Goal: Information Seeking & Learning: Compare options

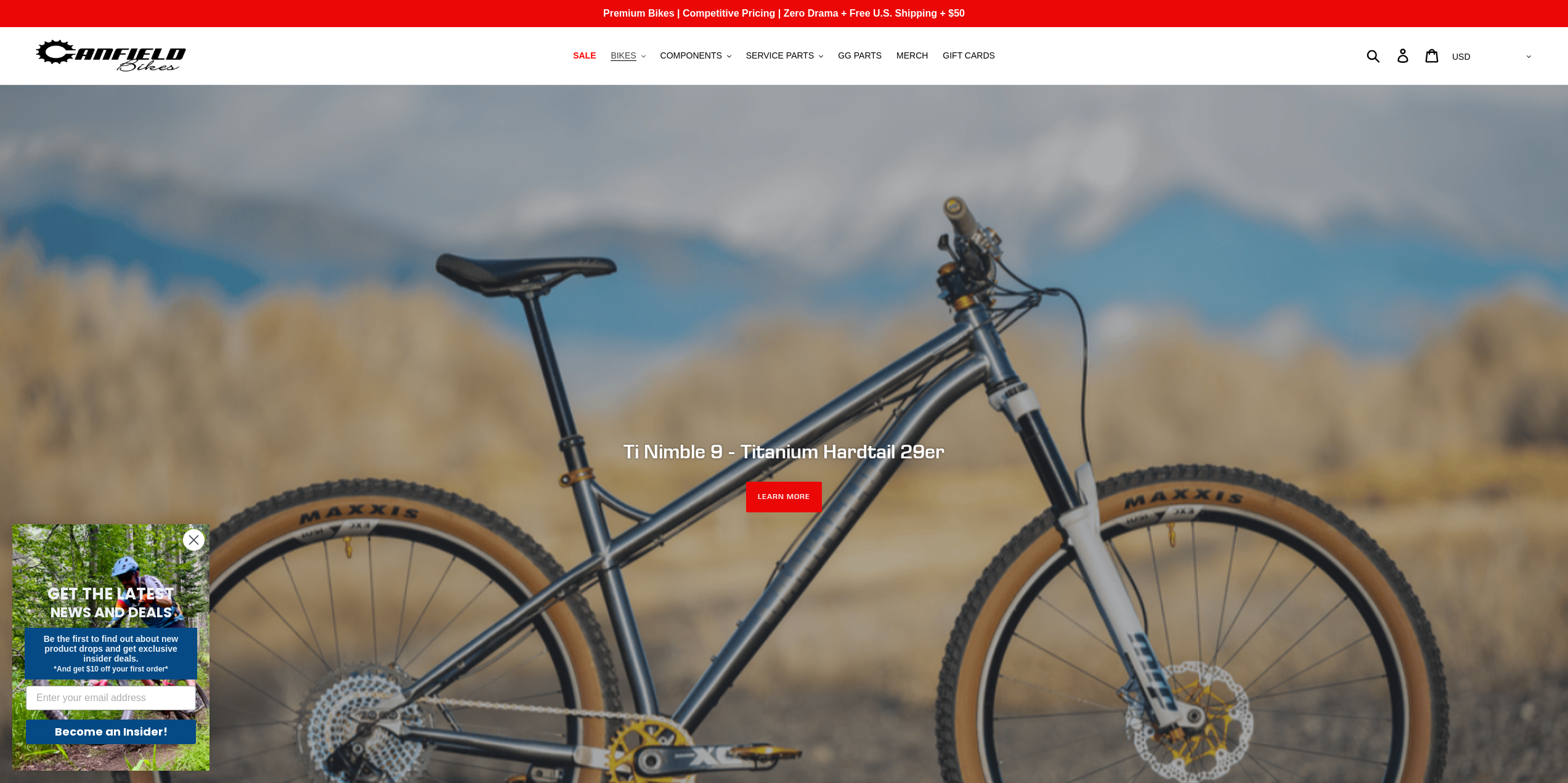
click at [636, 57] on span "BIKES" at bounding box center [623, 55] width 25 height 10
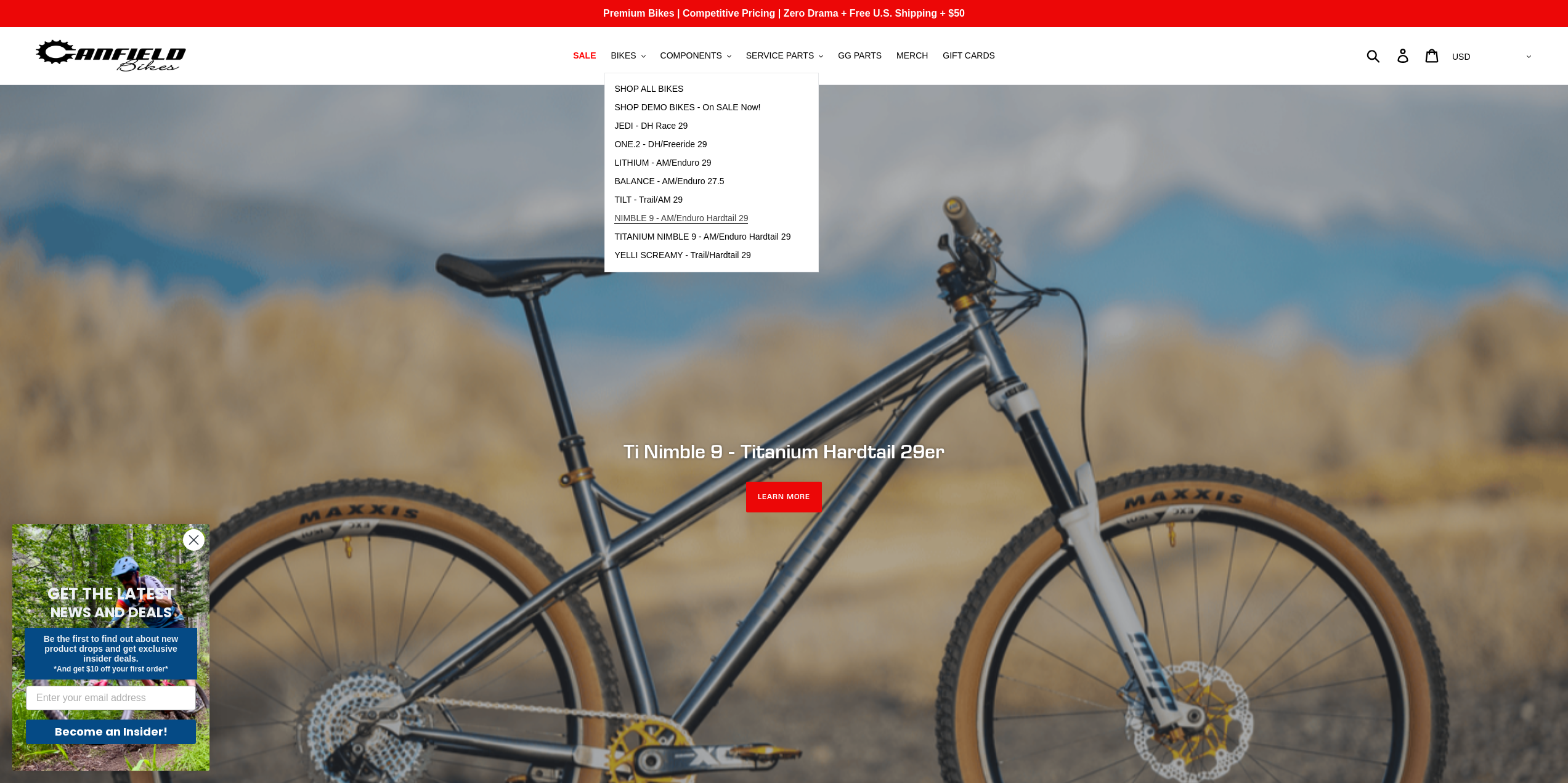
click at [746, 216] on span "NIMBLE 9 - AM/Enduro Hardtail 29" at bounding box center [680, 218] width 134 height 10
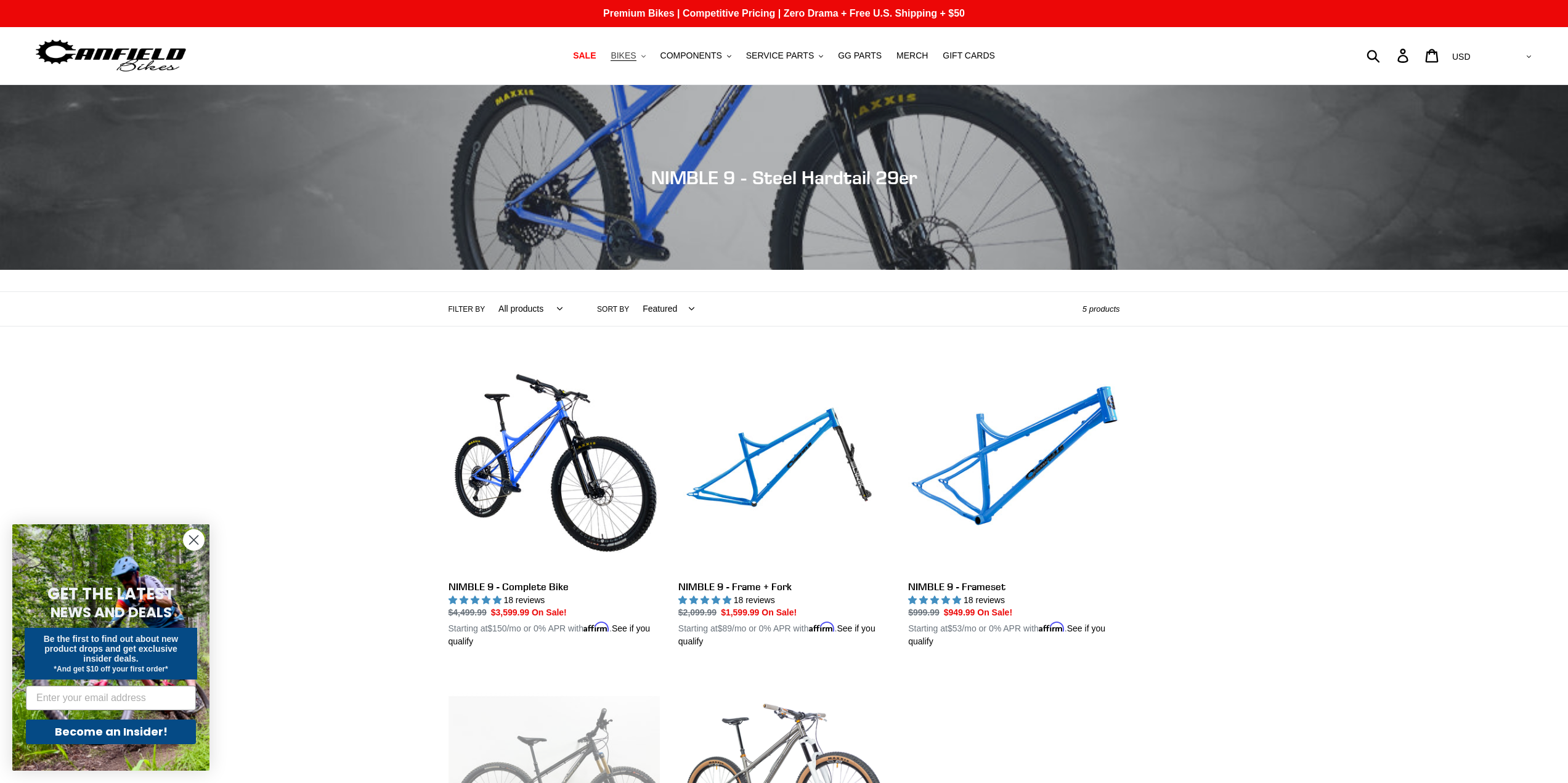
click at [651, 57] on button "BIKES .cls-1{fill:#231f20}" at bounding box center [627, 56] width 47 height 17
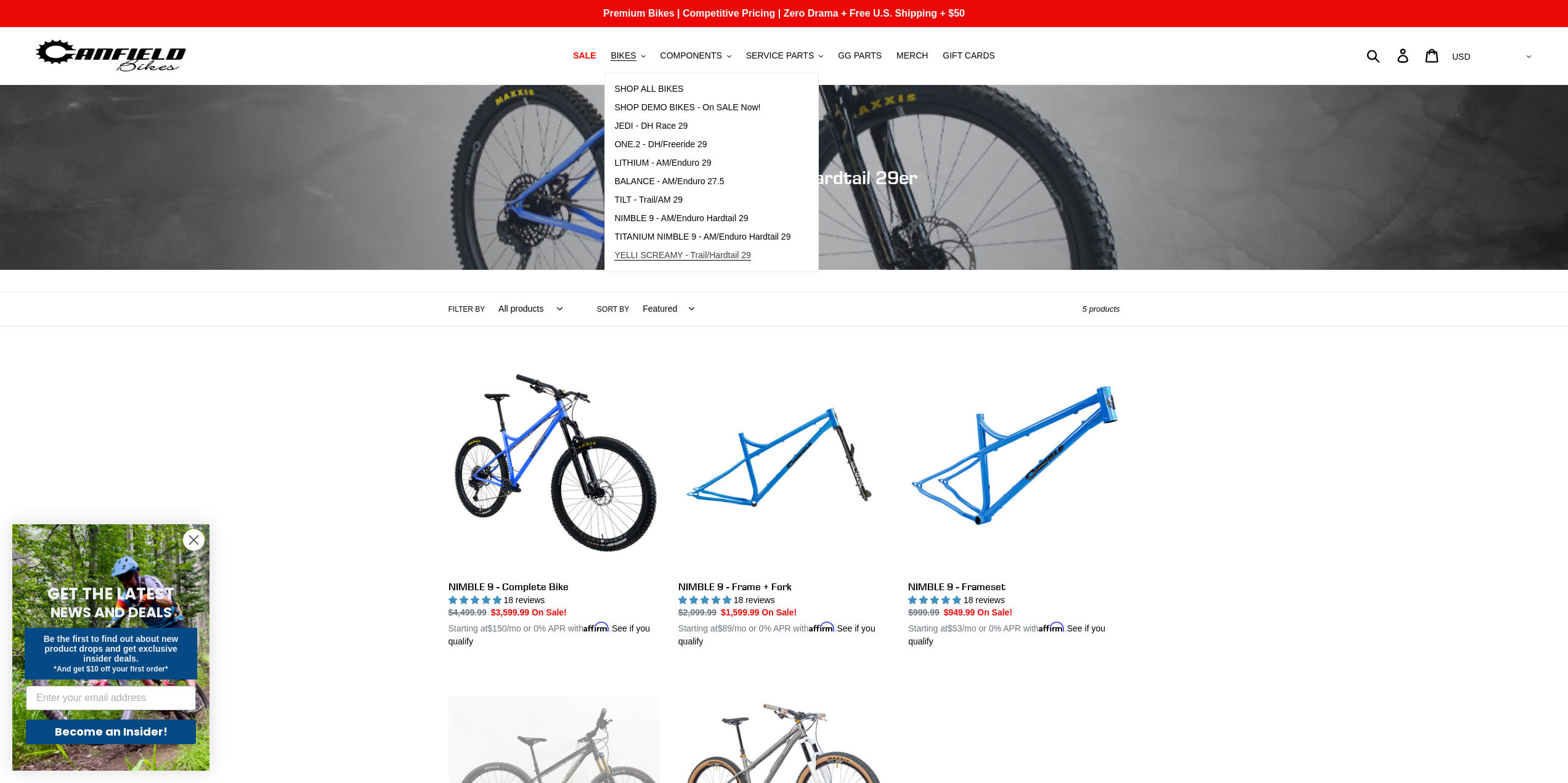
click at [703, 248] on link "YELLI SCREAMY - Trail/Hardtail 29" at bounding box center [702, 255] width 194 height 18
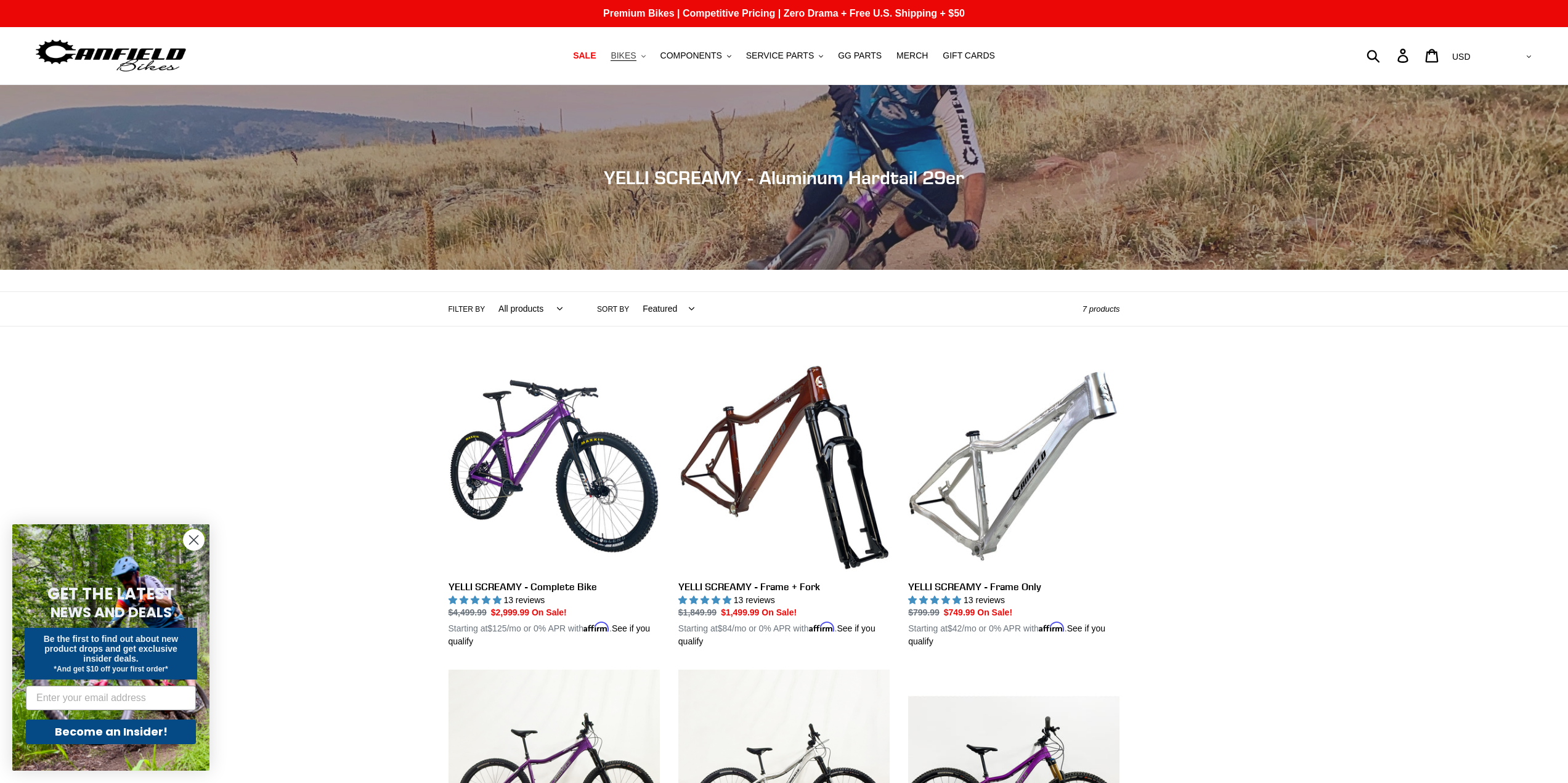
click at [651, 56] on button "BIKES .cls-1{fill:#231f20}" at bounding box center [627, 56] width 47 height 17
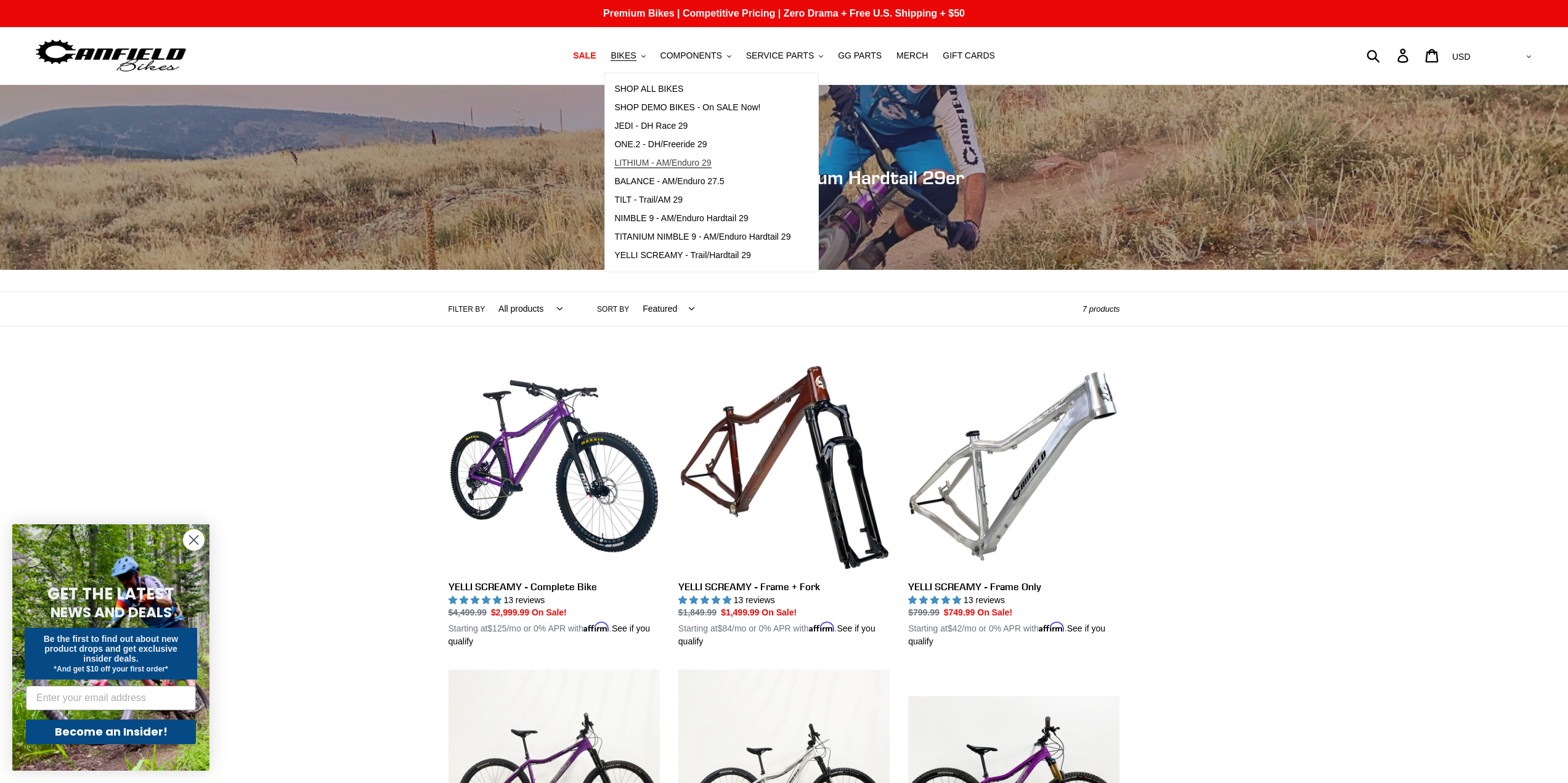
click at [711, 166] on span "LITHIUM - AM/Enduro 29" at bounding box center [662, 163] width 97 height 10
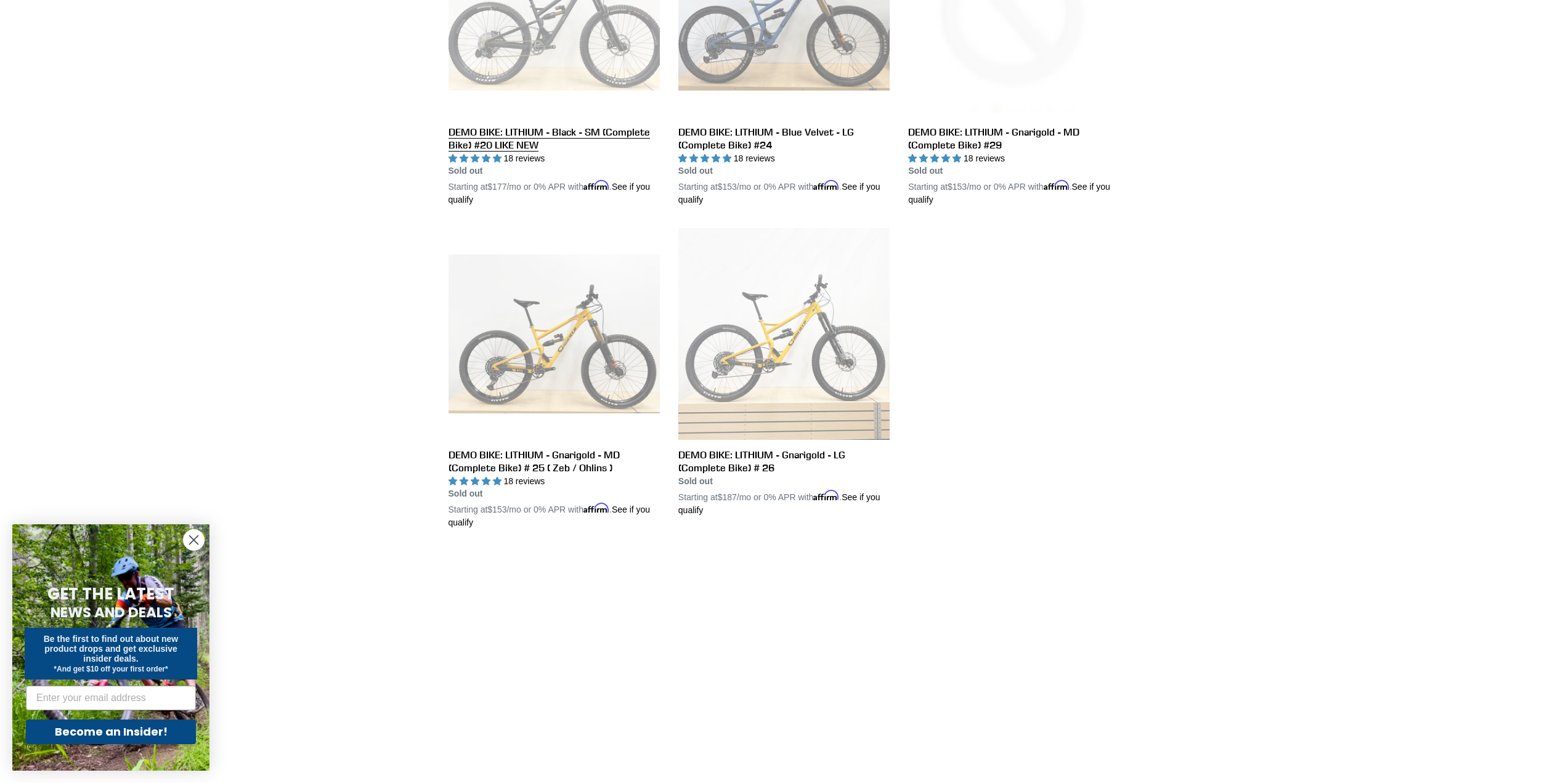
scroll to position [739, 0]
